Goal: Task Accomplishment & Management: Complete application form

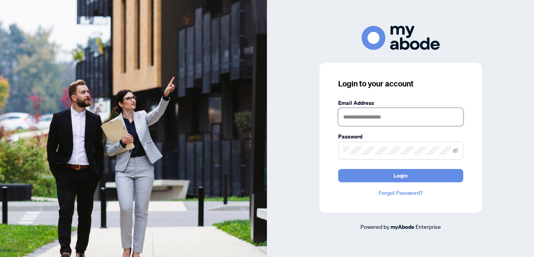
click at [346, 117] on input "text" at bounding box center [400, 117] width 125 height 18
type input "**********"
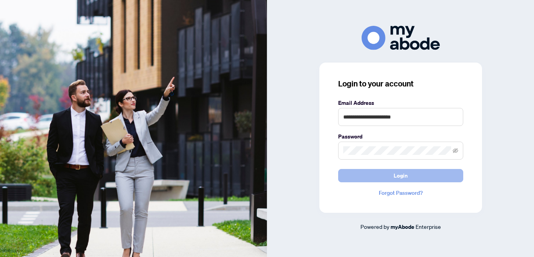
click at [411, 177] on button "Login" at bounding box center [400, 175] width 125 height 13
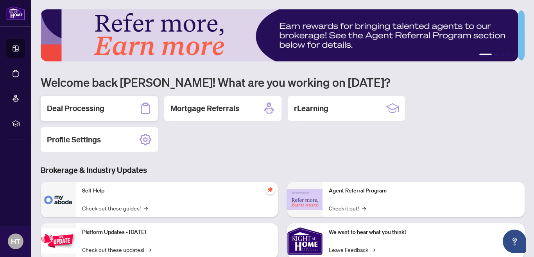
click at [85, 105] on h2 "Deal Processing" at bounding box center [75, 108] width 57 height 11
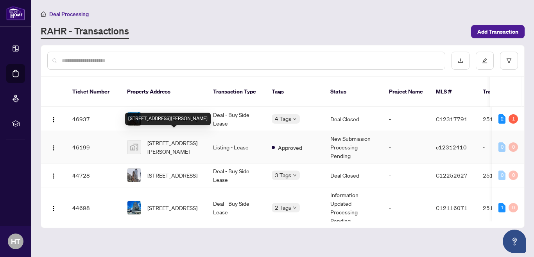
click at [167, 138] on span "117-7 Kenaston Gardens #117, North York, ON, Canada" at bounding box center [173, 146] width 53 height 17
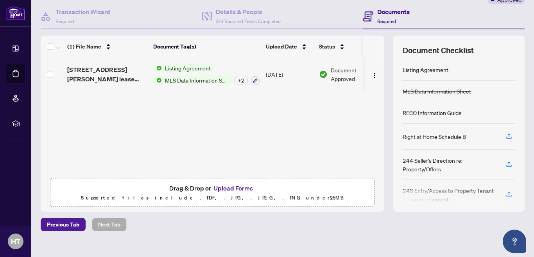
scroll to position [82, 0]
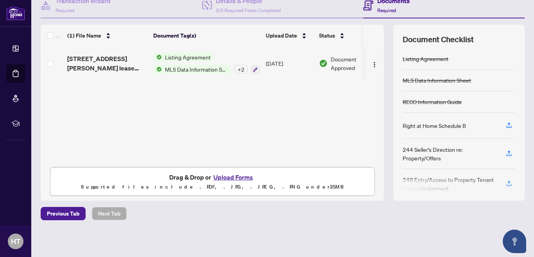
click at [242, 180] on button "Upload Forms" at bounding box center [233, 177] width 44 height 10
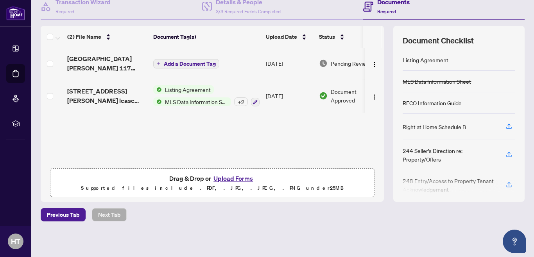
scroll to position [0, 0]
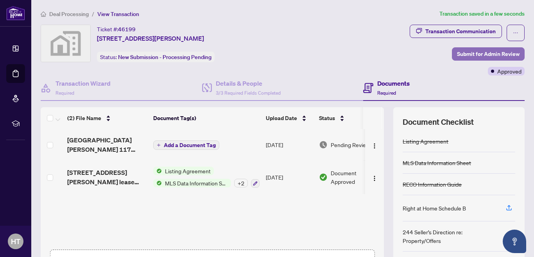
click at [458, 52] on span "Submit for Admin Review" at bounding box center [488, 54] width 63 height 13
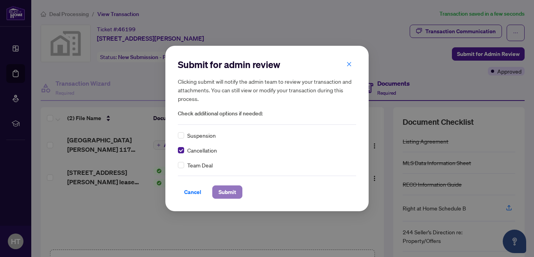
click at [228, 192] on span "Submit" at bounding box center [228, 192] width 18 height 13
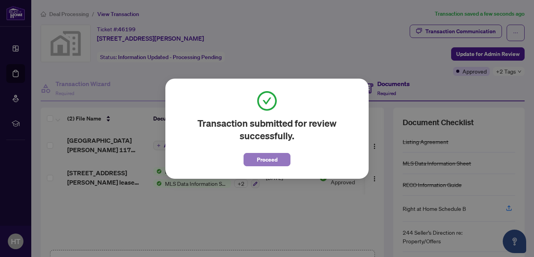
click at [265, 163] on span "Proceed" at bounding box center [267, 159] width 21 height 13
